Goal: Check status

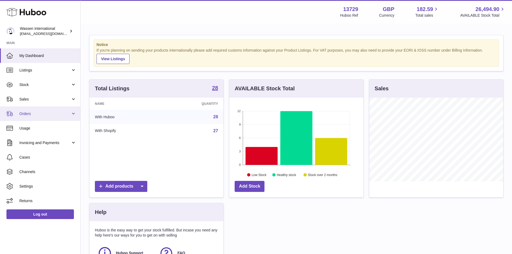
scroll to position [84, 134]
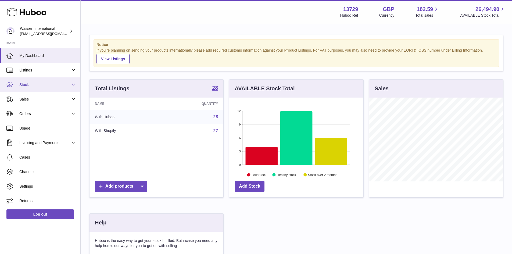
click at [23, 84] on span "Stock" at bounding box center [44, 84] width 51 height 5
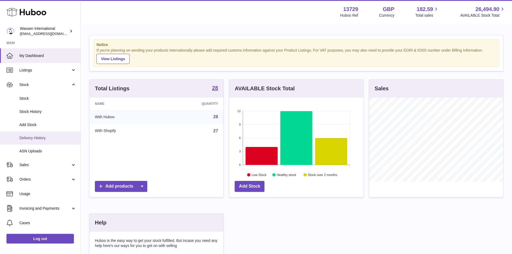
click at [40, 138] on span "Delivery History" at bounding box center [47, 137] width 57 height 5
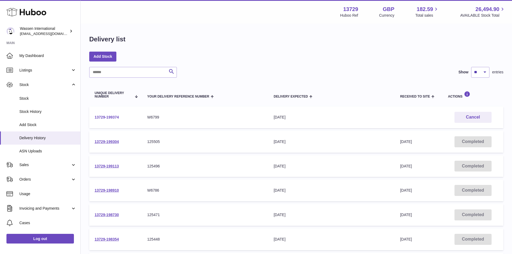
click at [100, 116] on link "13729-199374" at bounding box center [107, 117] width 24 height 4
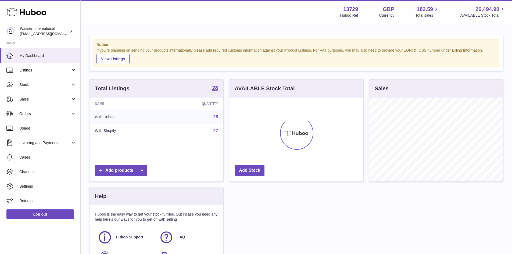
scroll to position [84, 134]
